Goal: Information Seeking & Learning: Learn about a topic

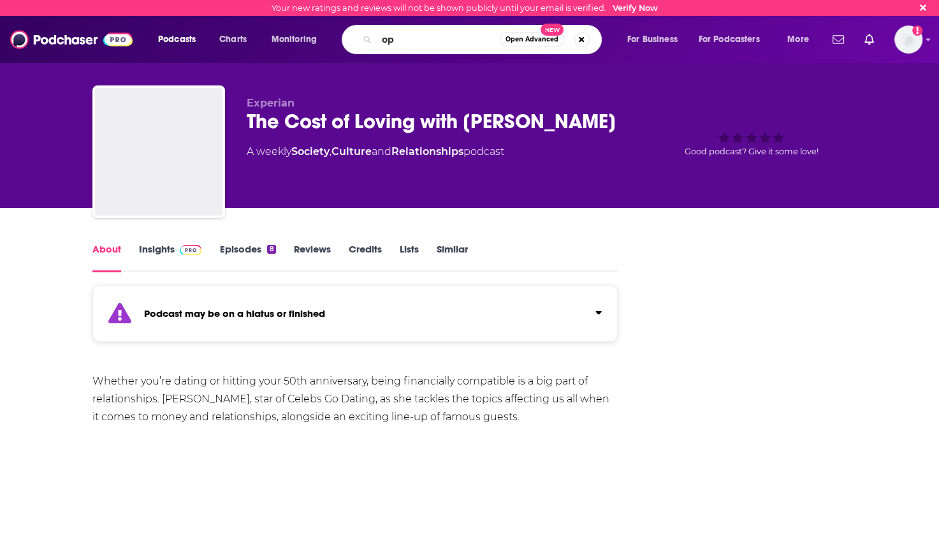
type input "o"
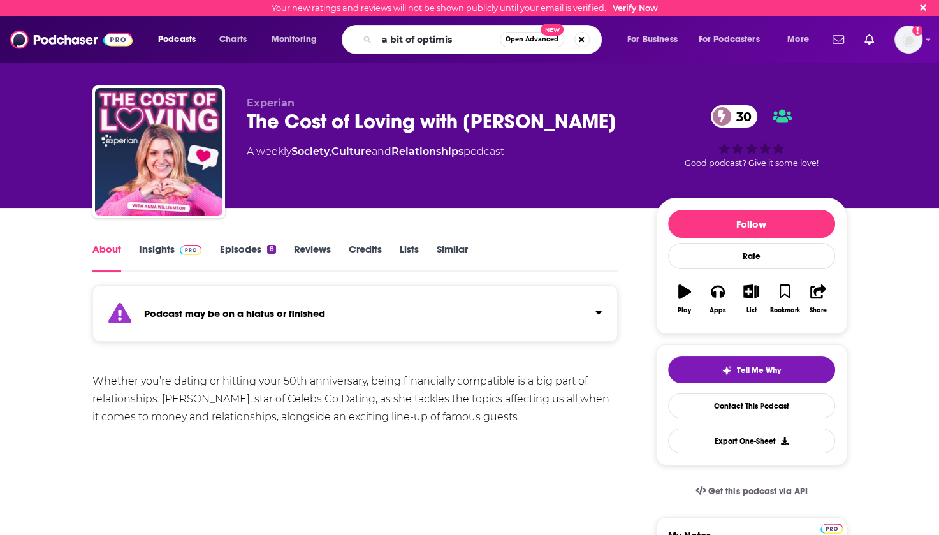
type input "a bit of optimism"
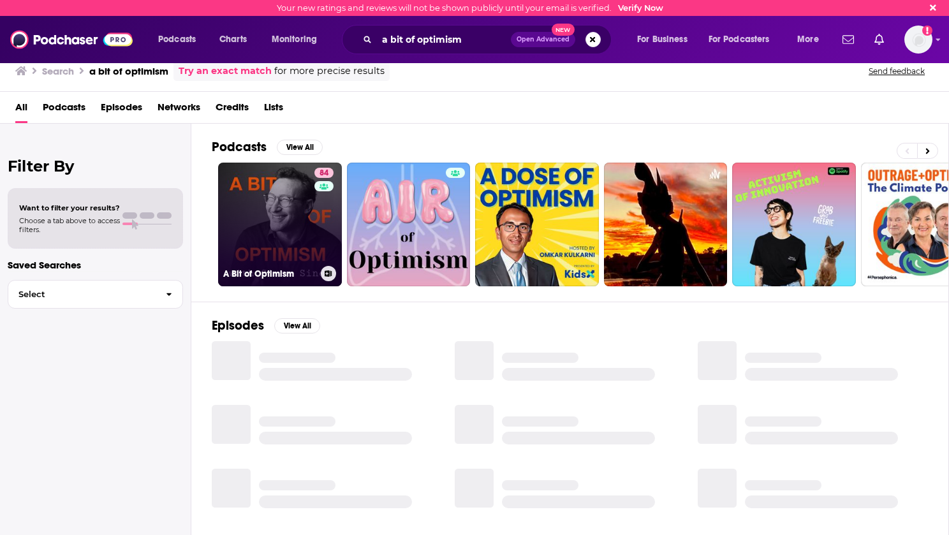
click at [270, 218] on link "84 A Bit of Optimism" at bounding box center [280, 225] width 124 height 124
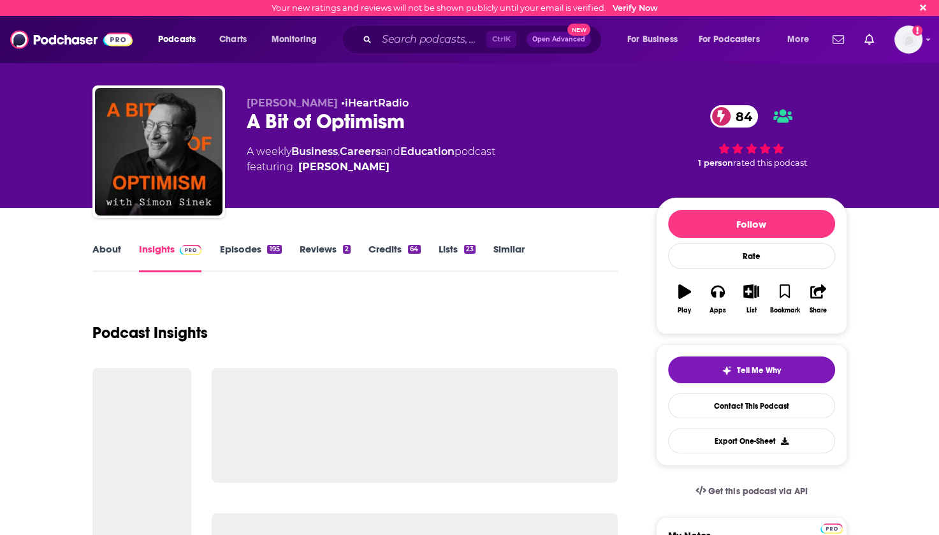
click at [105, 252] on link "About" at bounding box center [106, 257] width 29 height 29
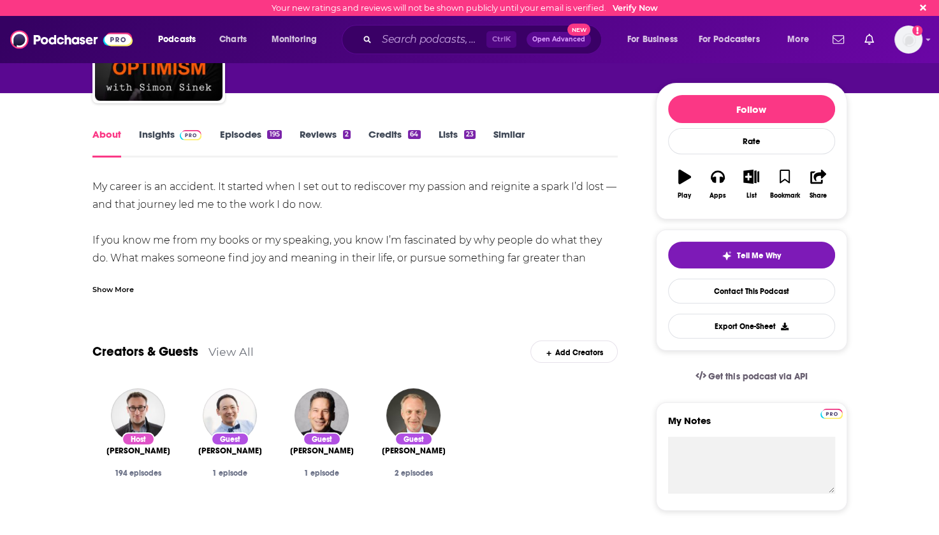
scroll to position [128, 0]
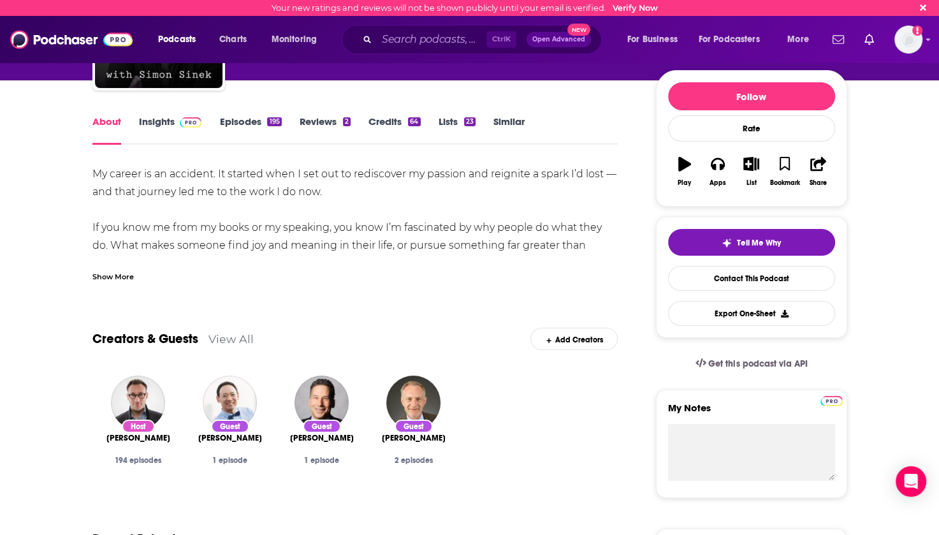
click at [224, 341] on link "View All" at bounding box center [231, 338] width 45 height 13
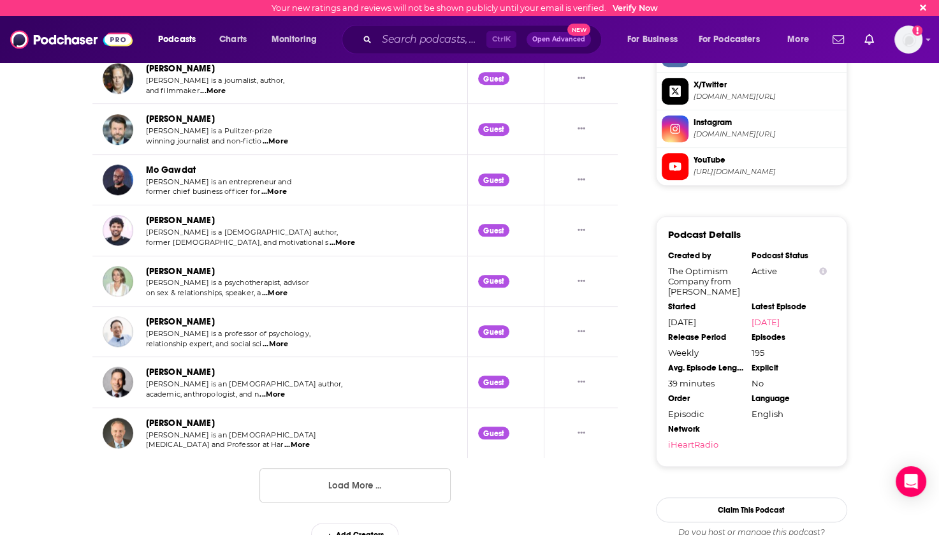
scroll to position [1261, 0]
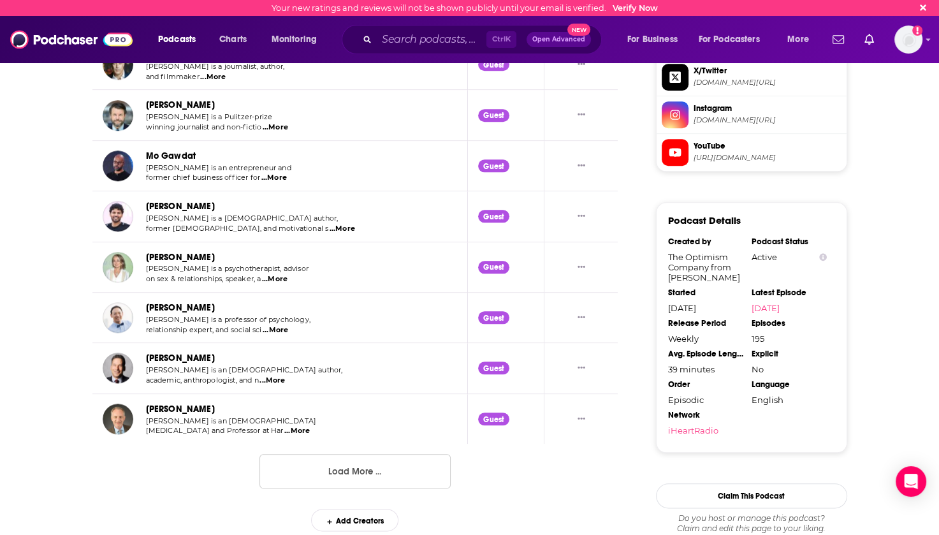
click at [332, 462] on button "Load More ..." at bounding box center [355, 471] width 191 height 34
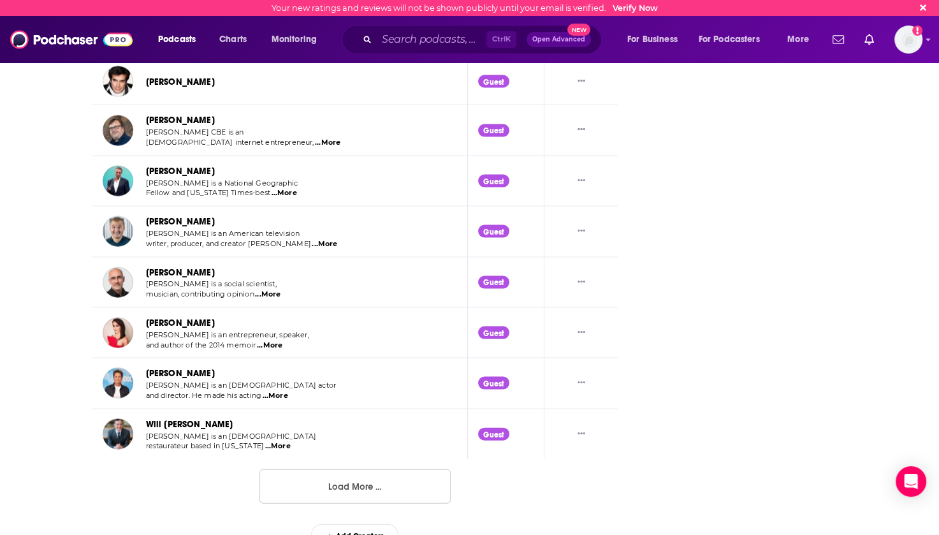
scroll to position [2512, 0]
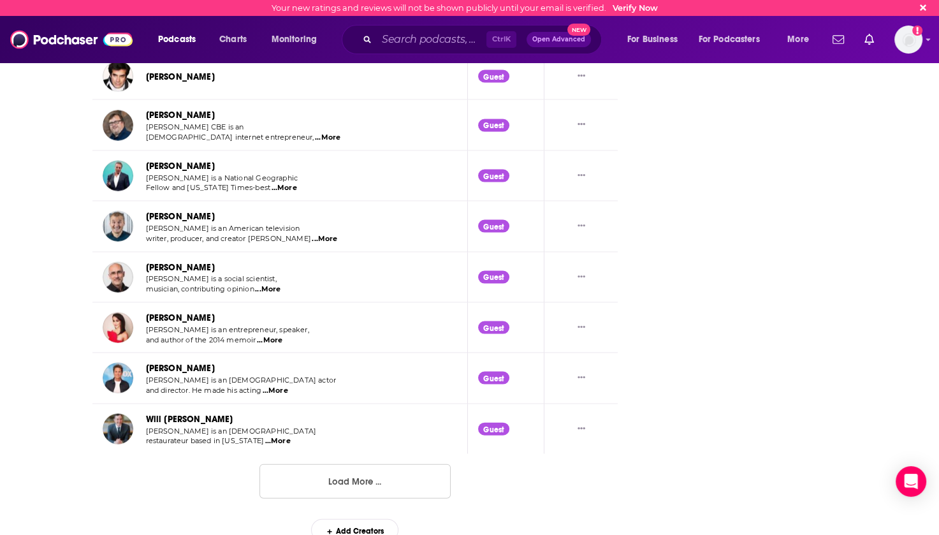
click at [358, 472] on button "Load More ..." at bounding box center [355, 481] width 191 height 34
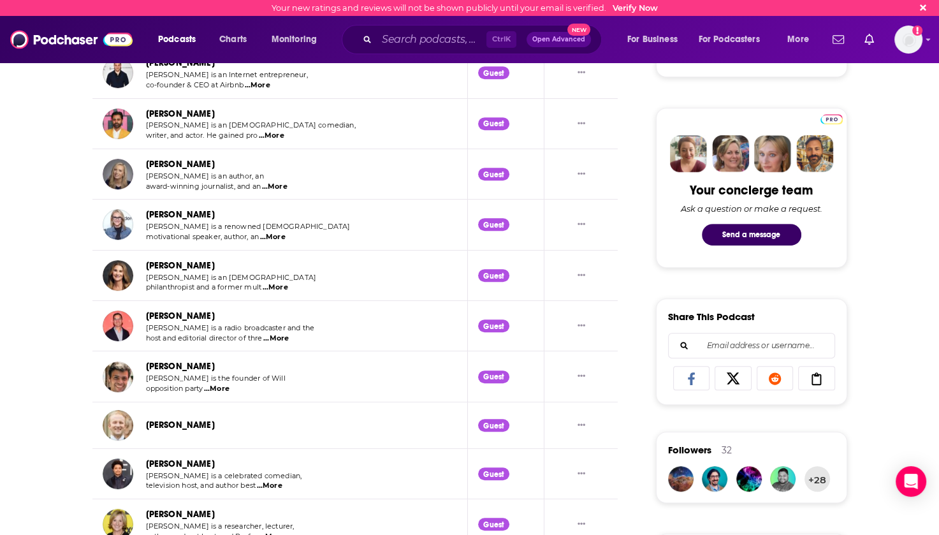
scroll to position [166, 0]
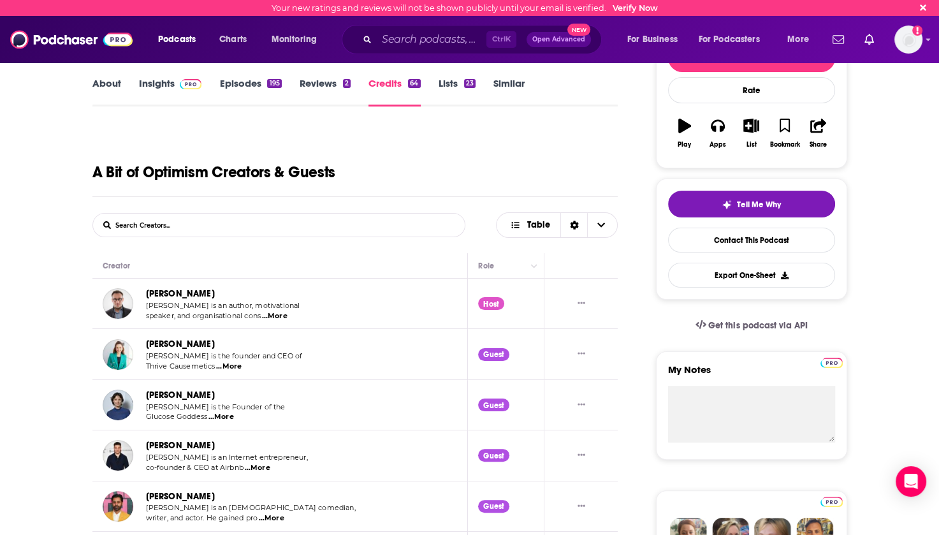
click at [244, 80] on link "Episodes 195" at bounding box center [250, 91] width 62 height 29
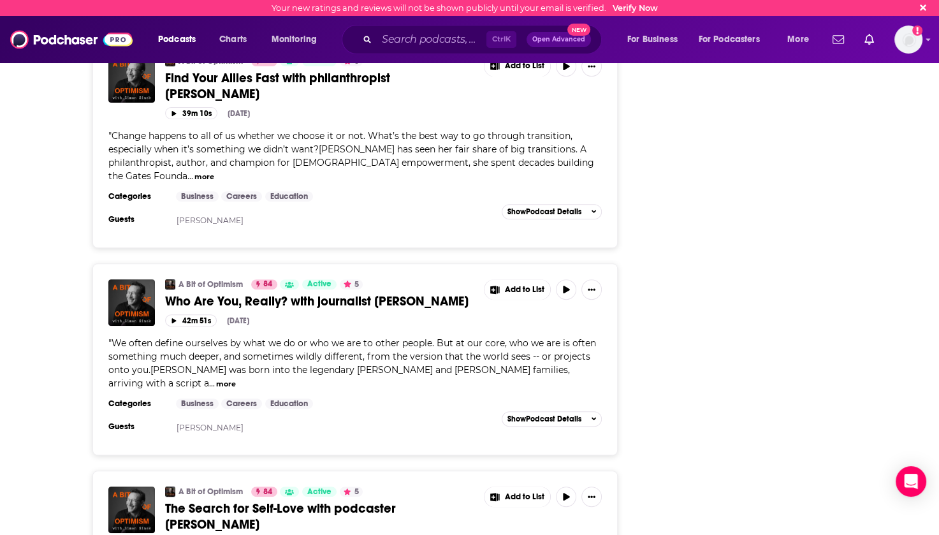
scroll to position [5211, 0]
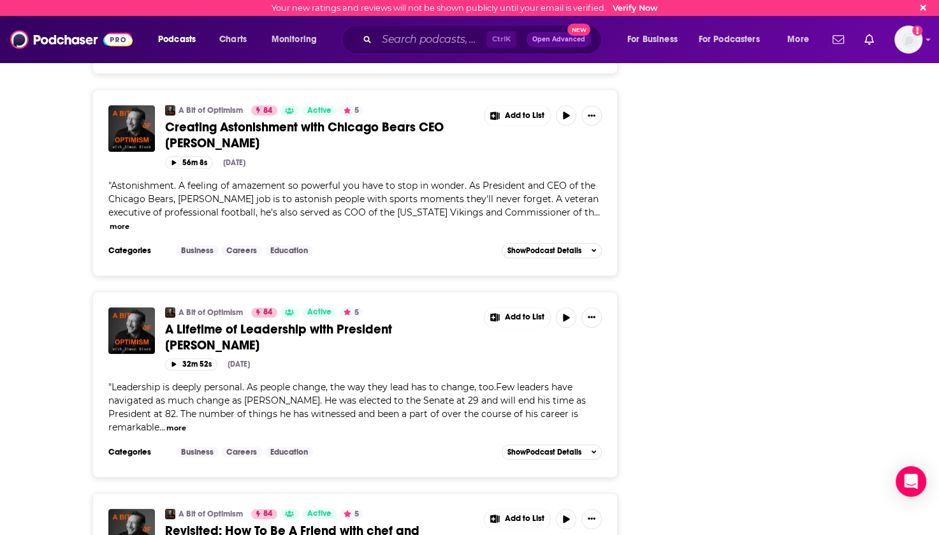
scroll to position [10297, 0]
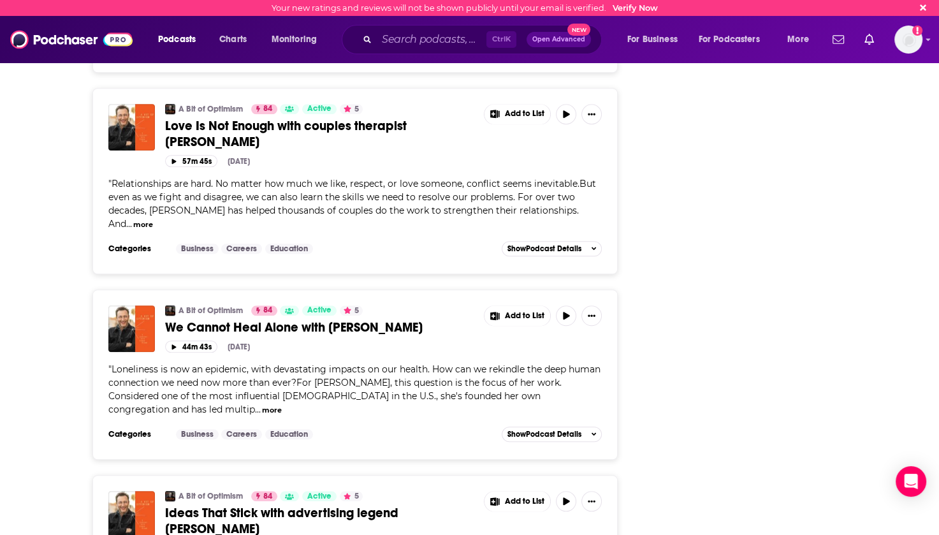
scroll to position [15151, 0]
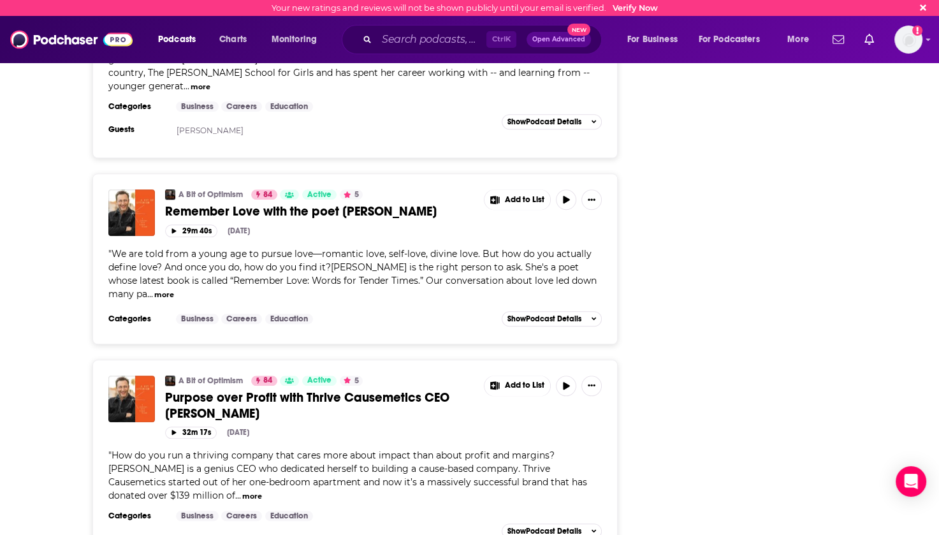
scroll to position [20036, 0]
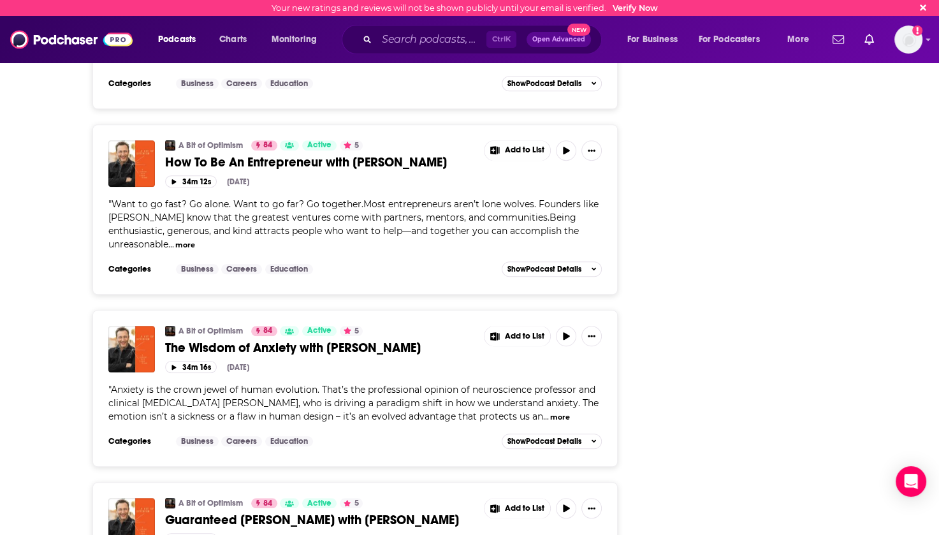
scroll to position [24563, 0]
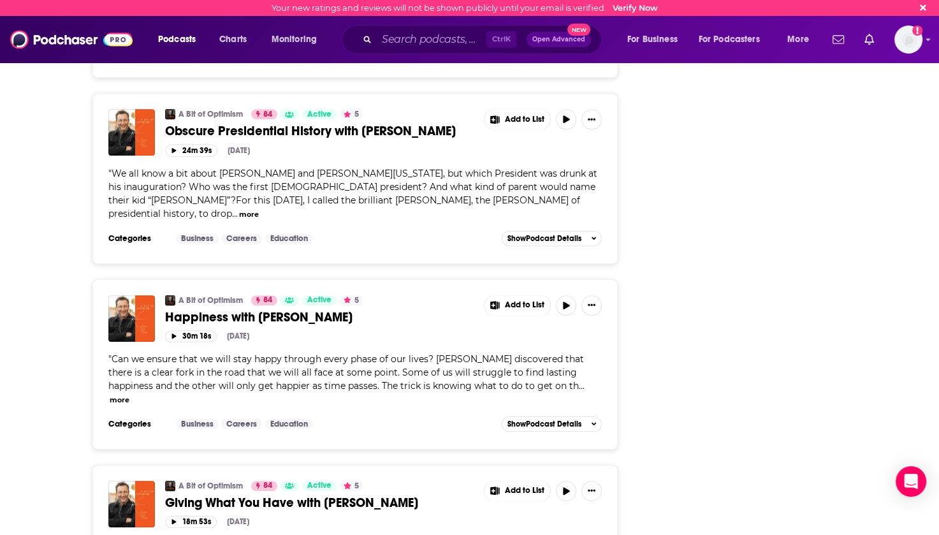
scroll to position [29064, 0]
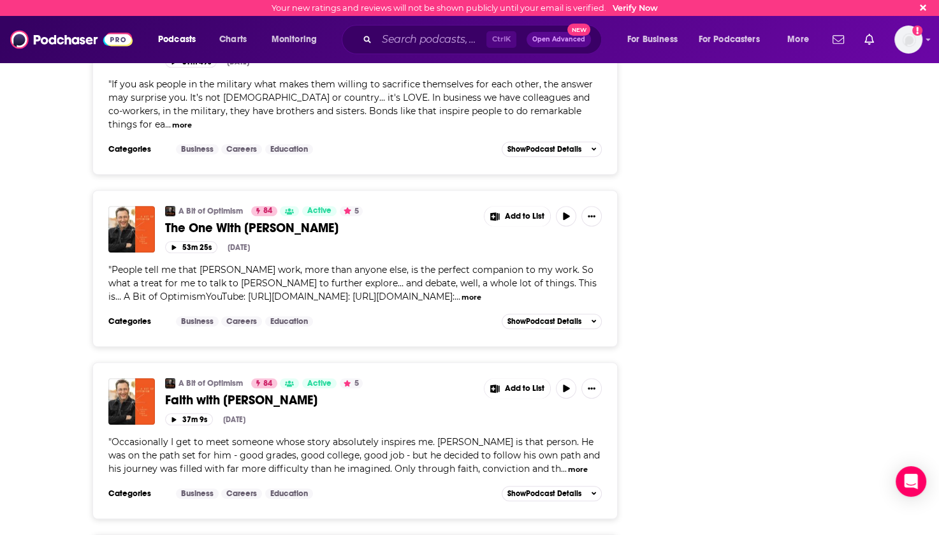
scroll to position [33539, 0]
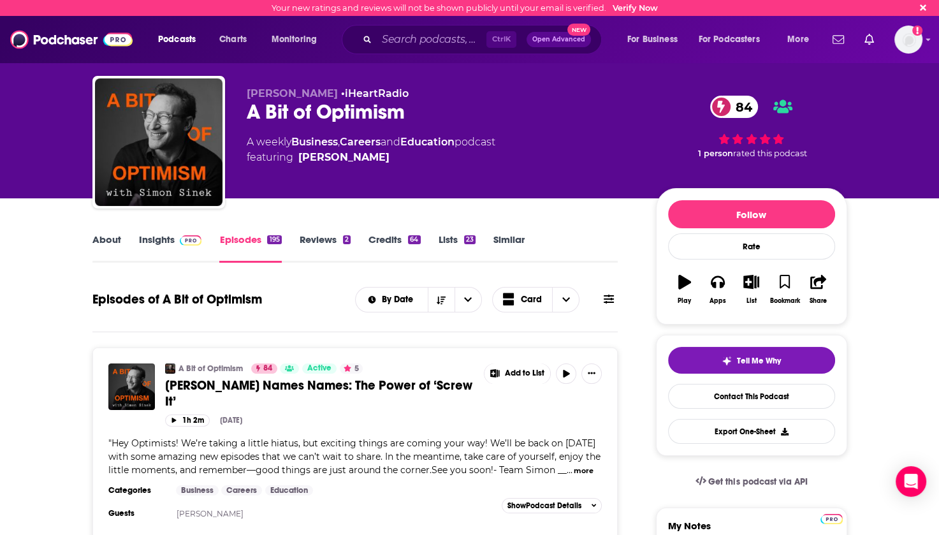
scroll to position [0, 0]
